Goal: Find specific page/section: Find specific page/section

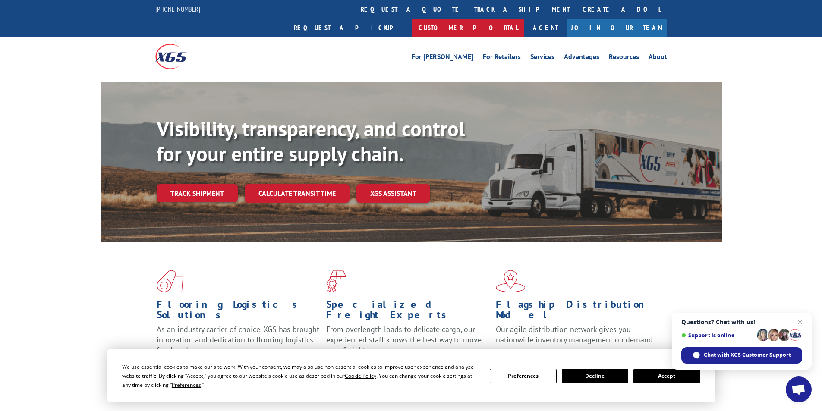
click at [525, 19] on link "Customer Portal" at bounding box center [468, 28] width 112 height 19
